Goal: Information Seeking & Learning: Check status

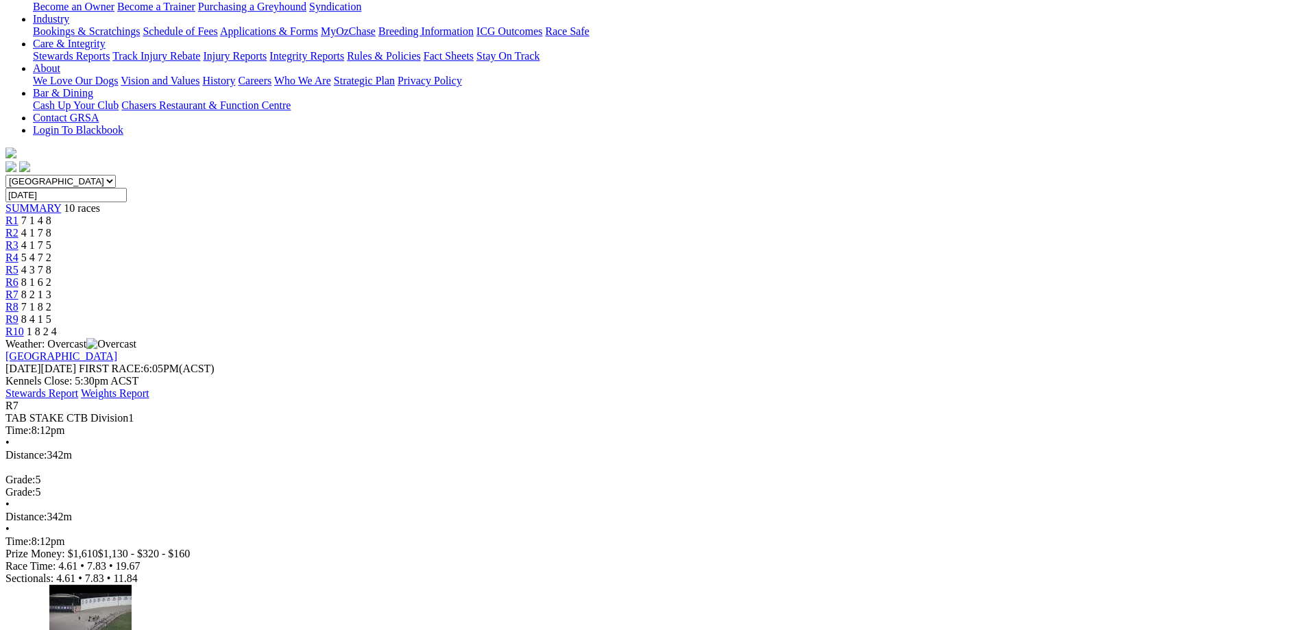
scroll to position [280, 0]
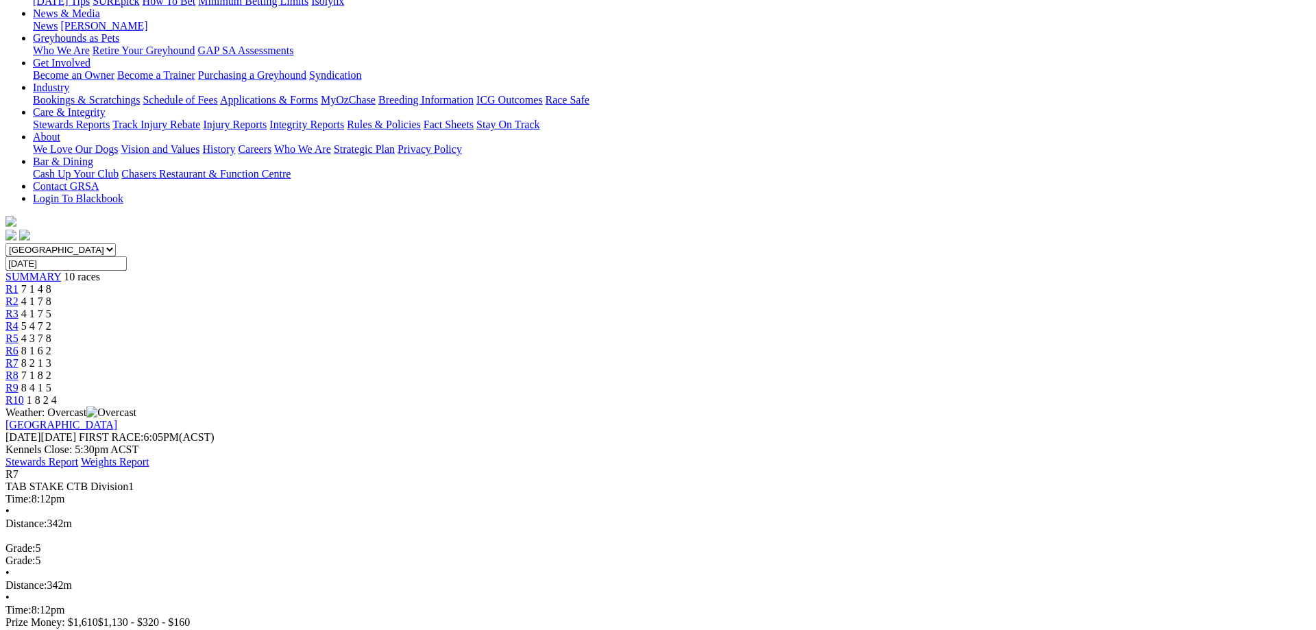
scroll to position [140, 0]
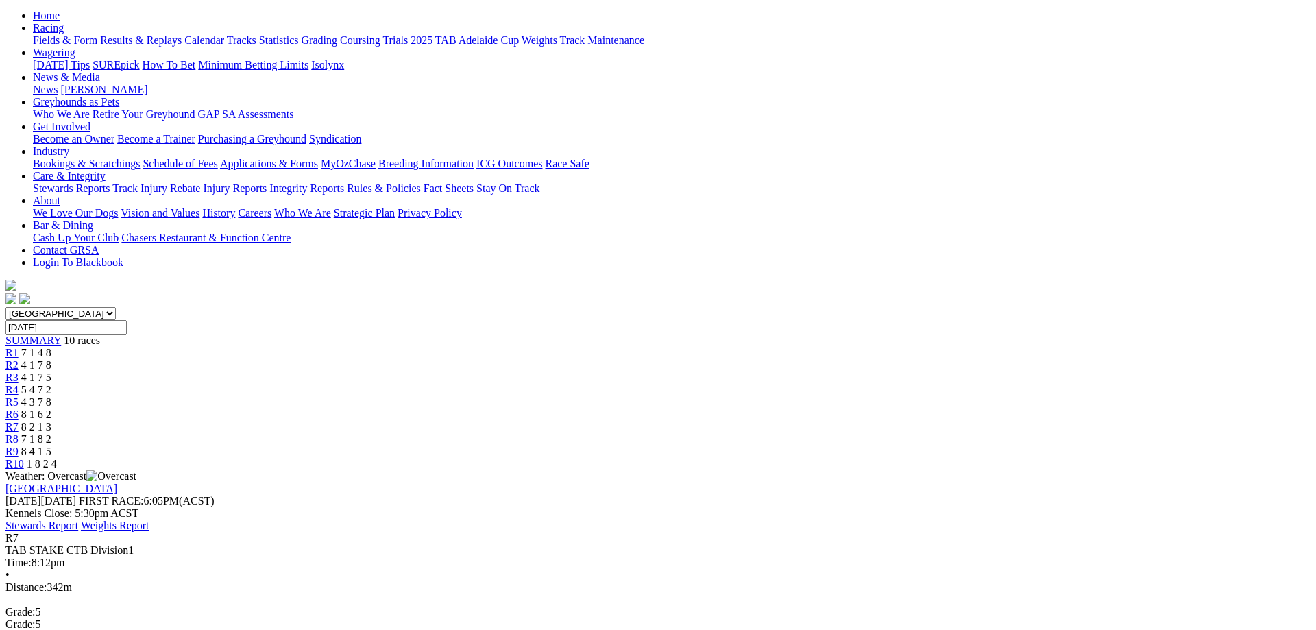
click at [1048, 458] on div "R10 1 8 2 4" at bounding box center [657, 464] width 1305 height 12
